Goal: Book appointment/travel/reservation

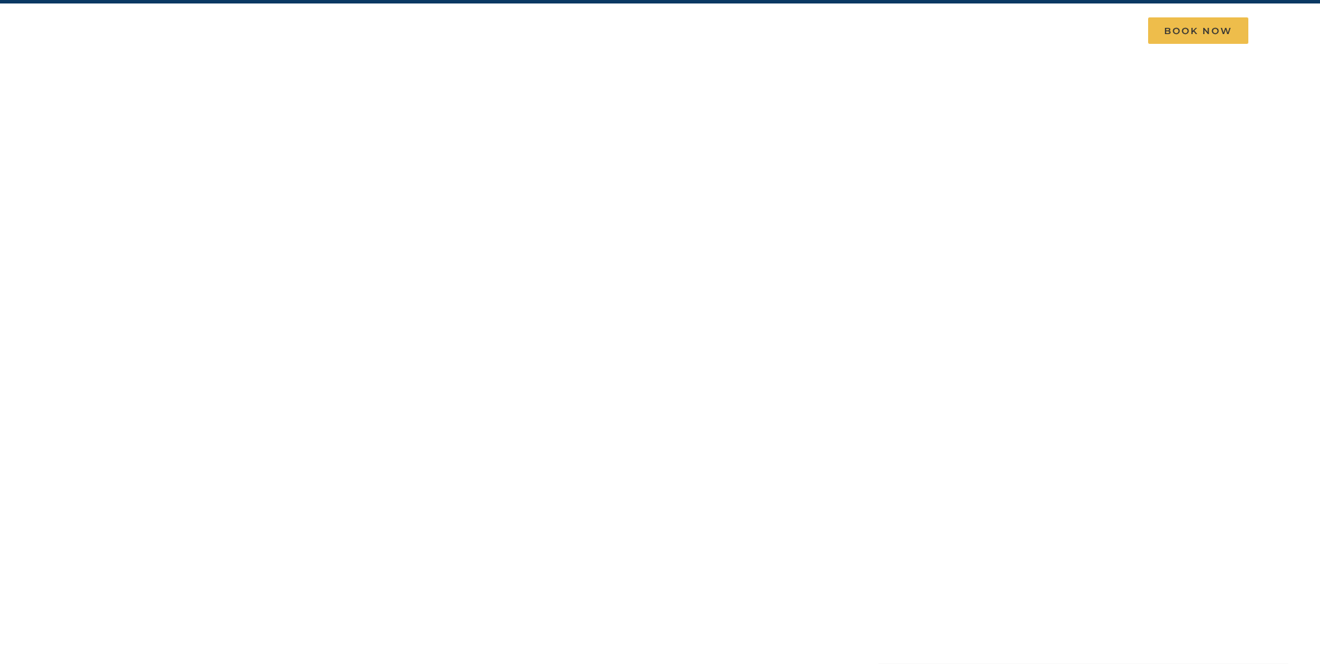
scroll to position [70, 0]
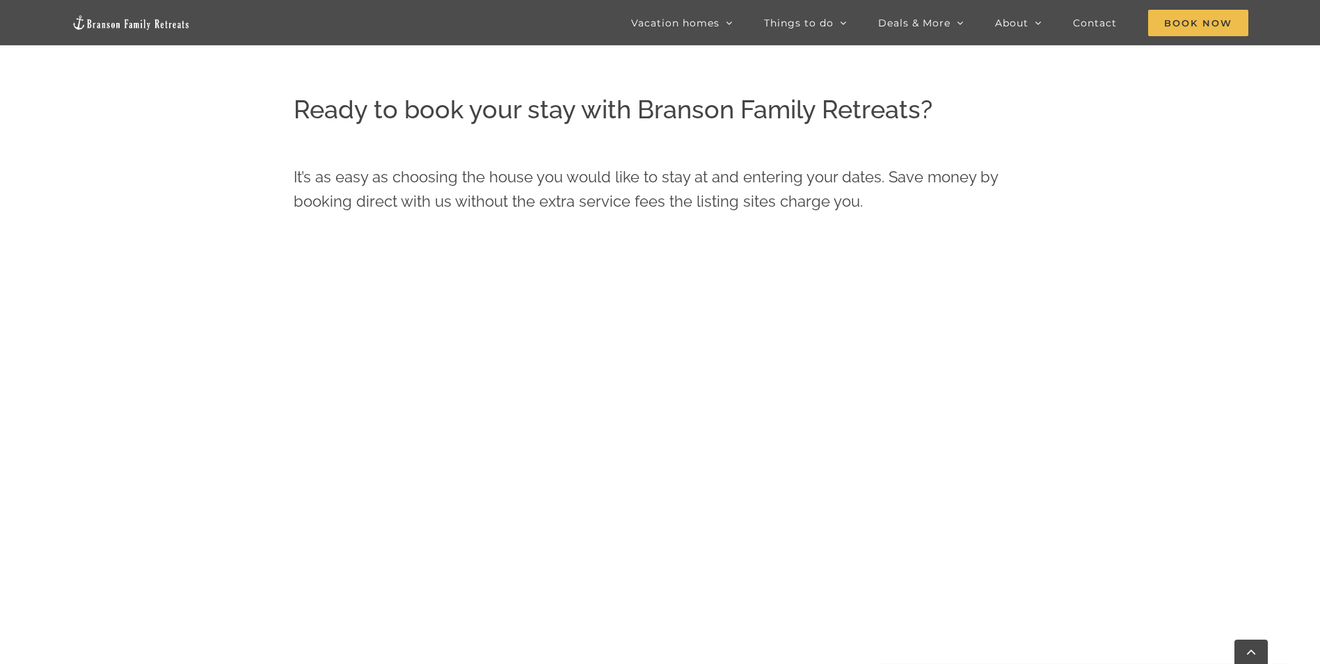
scroll to position [664, 0]
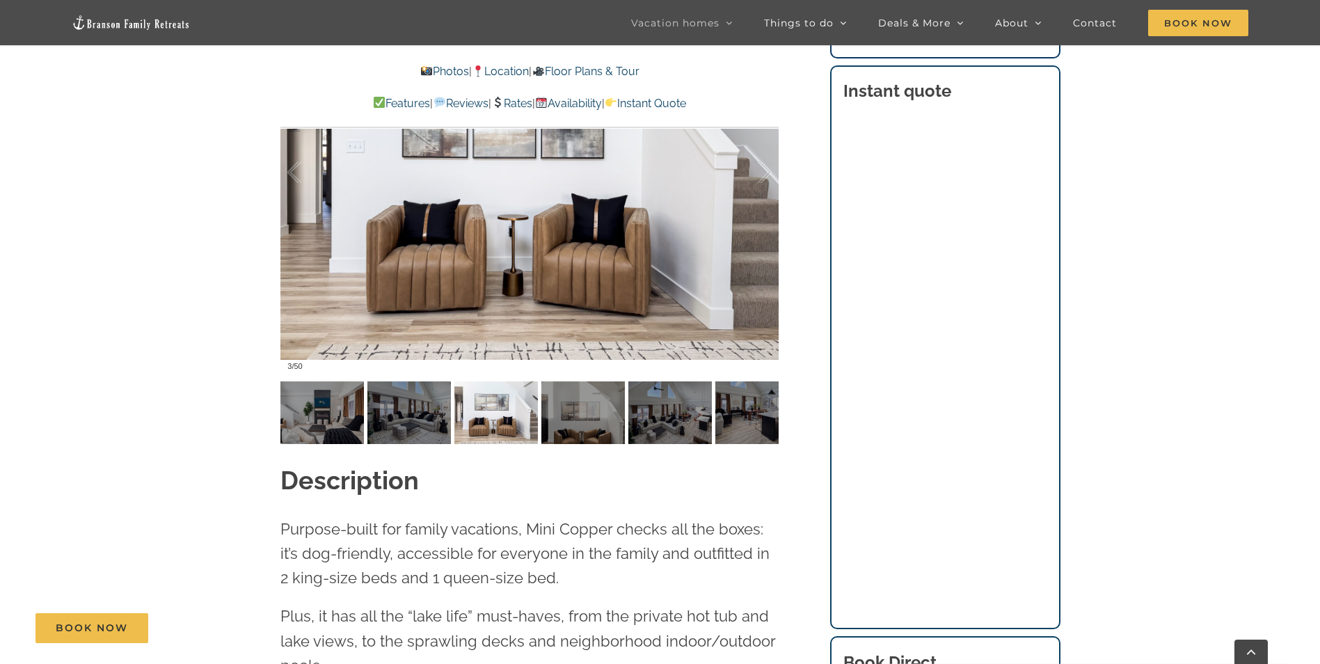
scroll to position [1252, 0]
